Goal: Task Accomplishment & Management: Complete application form

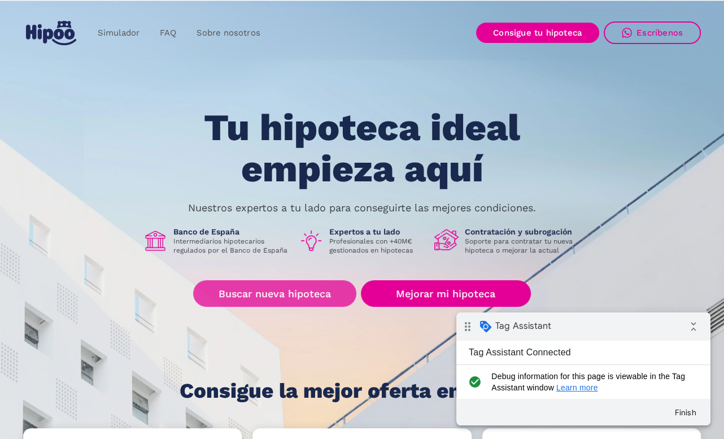
click at [288, 291] on link "Buscar nueva hipoteca" at bounding box center [274, 293] width 163 height 27
